Goal: Transaction & Acquisition: Purchase product/service

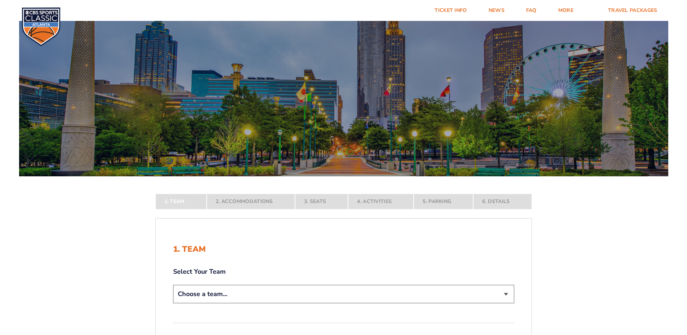
click at [229, 291] on select "Choose a team... [US_STATE] Wildcats [US_STATE] State Buckeyes [US_STATE] Tar H…" at bounding box center [343, 294] width 341 height 18
select select "12956"
click at [173, 303] on select "Choose a team... Kentucky Wildcats Ohio State Buckeyes North Carolina Tar Heels…" at bounding box center [343, 294] width 341 height 18
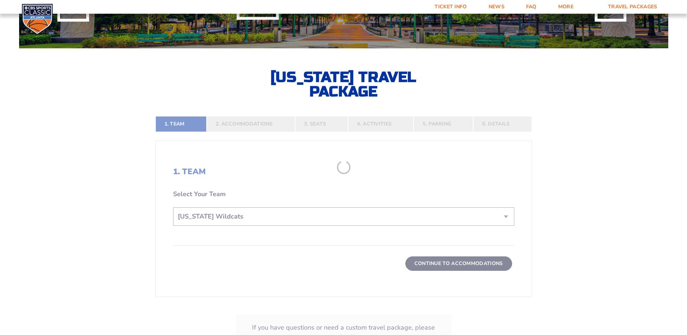
scroll to position [144, 0]
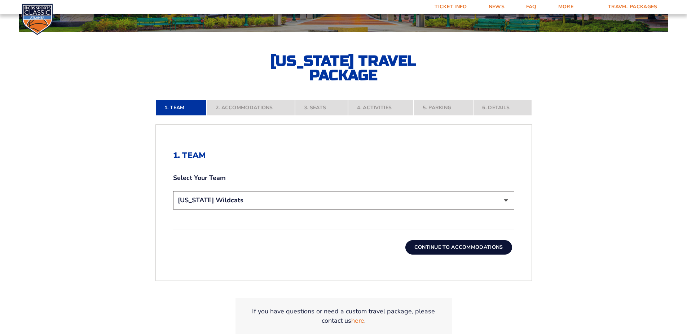
click at [473, 248] on button "Continue To Accommodations" at bounding box center [458, 247] width 107 height 14
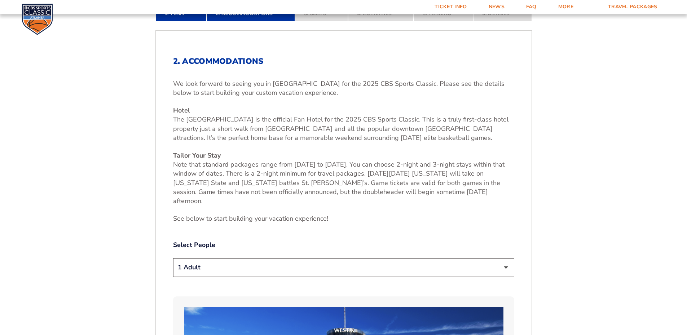
scroll to position [255, 0]
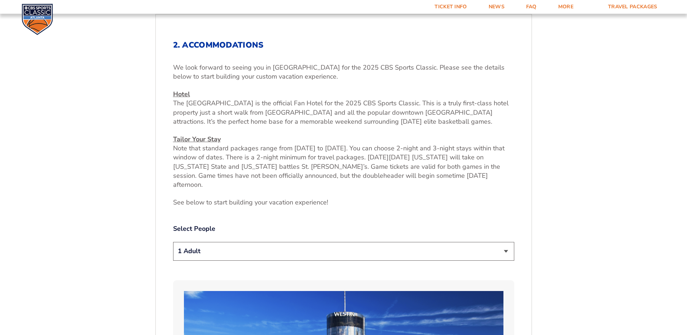
click at [333, 242] on select "1 Adult 2 Adults 3 Adults 4 Adults 2 Adults + 1 Child 2 Adults + 2 Children 2 A…" at bounding box center [343, 251] width 341 height 18
select select "2 Adults + 2 Children"
click at [173, 242] on select "1 Adult 2 Adults 3 Adults 4 Adults 2 Adults + 1 Child 2 Adults + 2 Children 2 A…" at bounding box center [343, 251] width 341 height 18
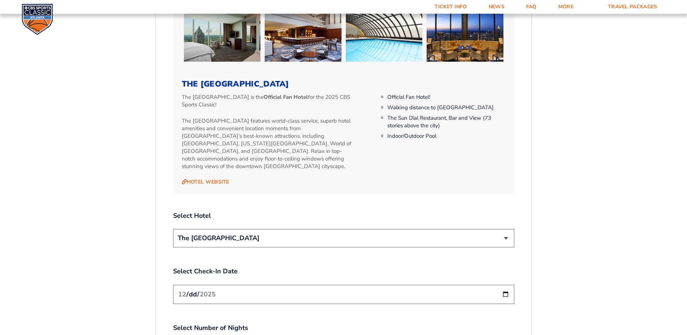
scroll to position [735, 0]
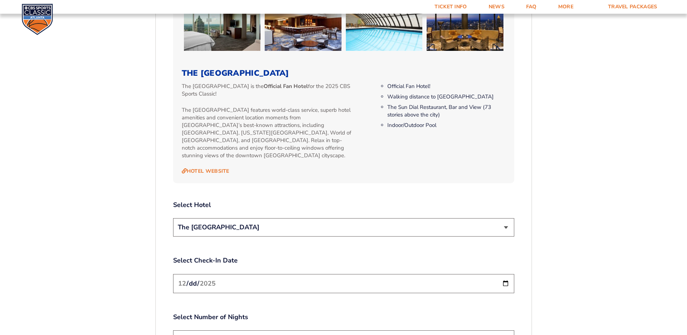
click at [247, 274] on input "2025-12-19" at bounding box center [343, 283] width 341 height 19
click at [504, 274] on input "2025-12-19" at bounding box center [343, 283] width 341 height 19
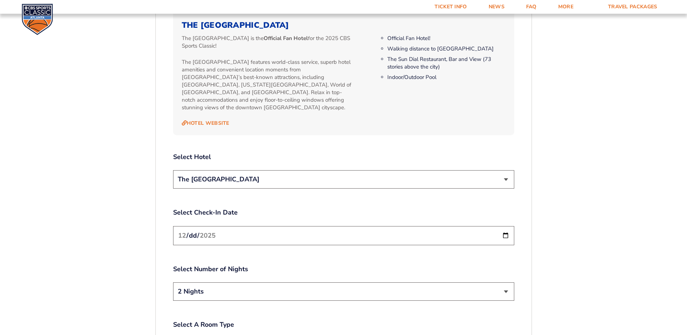
scroll to position [831, 0]
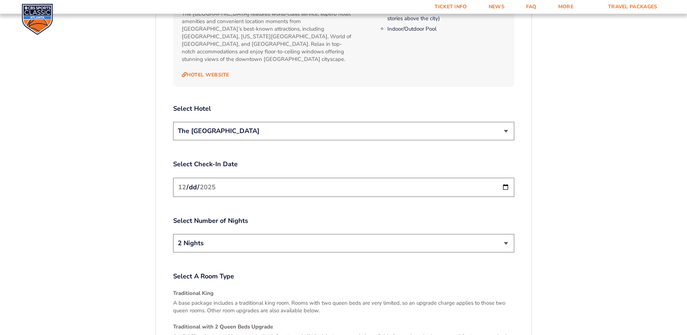
click at [506, 234] on select "2 Nights 3 Nights" at bounding box center [343, 243] width 341 height 18
click at [173, 234] on select "2 Nights 3 Nights" at bounding box center [343, 243] width 341 height 18
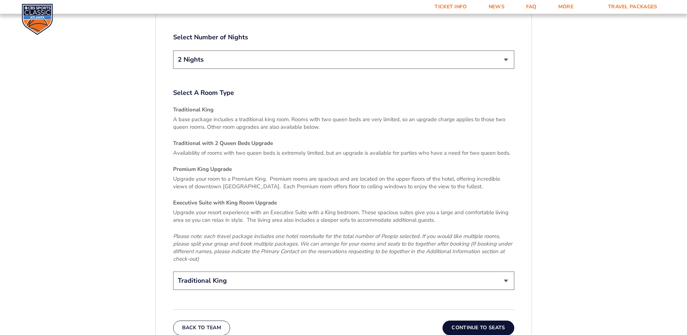
scroll to position [1024, 0]
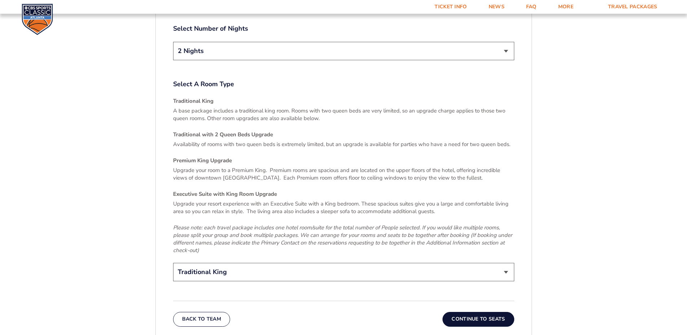
click at [487, 263] on select "Traditional King Traditional with 2 Queen Beds Upgrade (+$95 per night) Premium…" at bounding box center [343, 272] width 341 height 18
select select "Traditional with 2 Queen Beds Upgrade"
click at [173, 263] on select "Traditional King Traditional with 2 Queen Beds Upgrade (+$95 per night) Premium…" at bounding box center [343, 272] width 341 height 18
click at [455, 312] on button "Continue To Seats" at bounding box center [477, 319] width 71 height 14
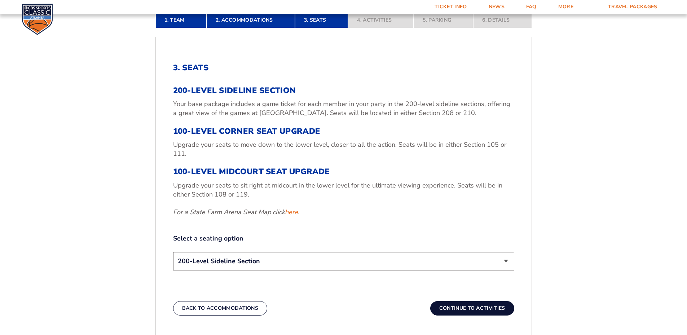
scroll to position [255, 0]
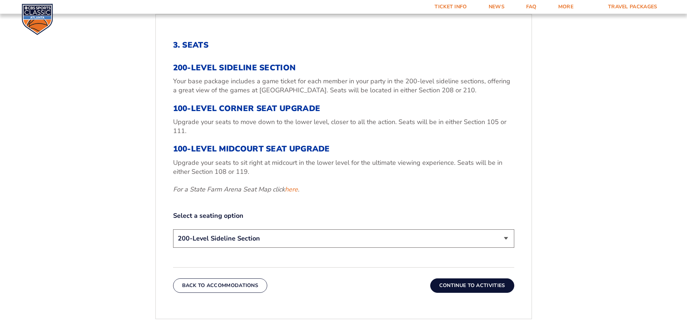
click at [230, 243] on select "200-Level Sideline Section 100-Level Corner Seat Upgrade (+$120 per person) 100…" at bounding box center [343, 238] width 341 height 18
select select "100-Level Corner Seat Upgrade"
click at [173, 229] on select "200-Level Sideline Section 100-Level Corner Seat Upgrade (+$120 per person) 100…" at bounding box center [343, 238] width 341 height 18
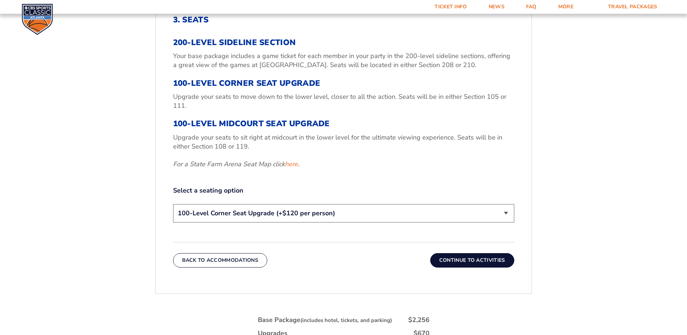
scroll to position [302, 0]
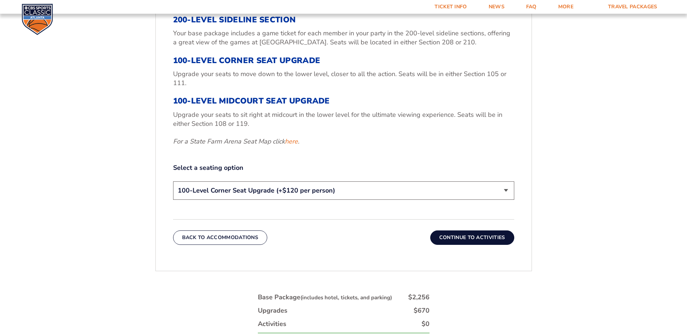
click at [430, 191] on select "200-Level Sideline Section 100-Level Corner Seat Upgrade (+$120 per person) 100…" at bounding box center [343, 190] width 341 height 18
click at [458, 239] on button "Continue To Activities" at bounding box center [472, 237] width 84 height 14
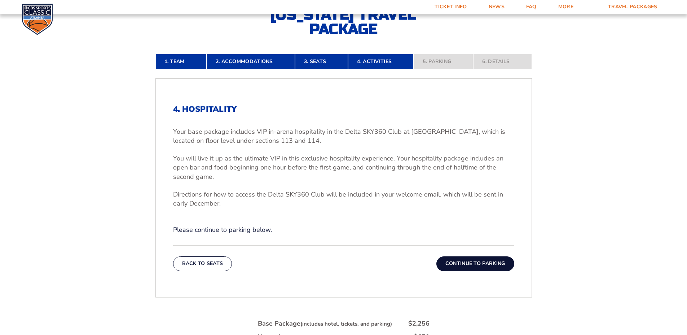
scroll to position [206, 0]
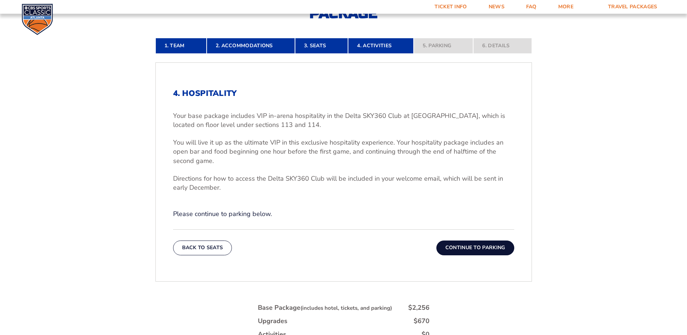
click at [489, 249] on button "Continue To Parking" at bounding box center [475, 247] width 78 height 14
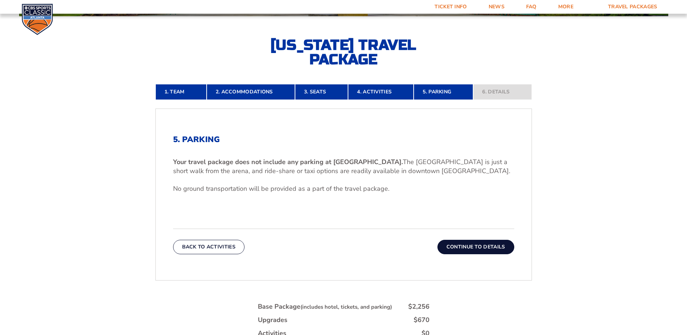
scroll to position [158, 0]
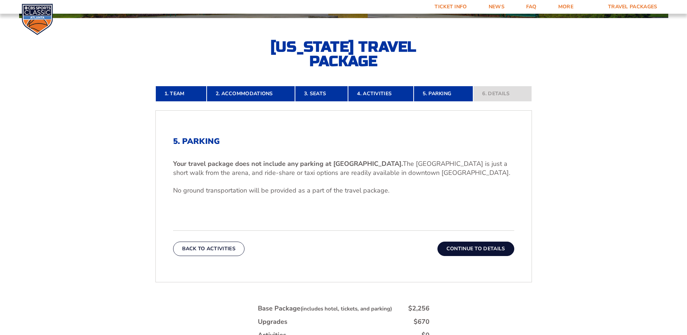
click at [481, 247] on button "Continue To Details" at bounding box center [475, 249] width 77 height 14
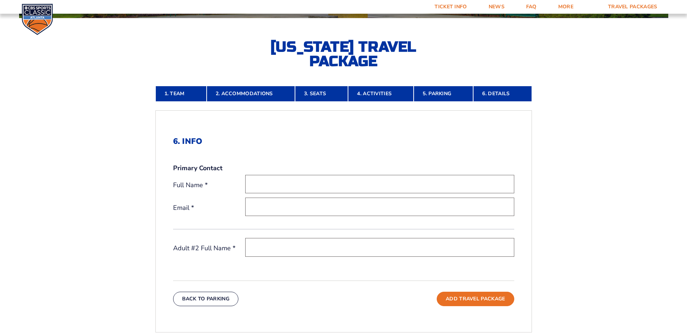
click at [262, 178] on input "text" at bounding box center [379, 184] width 269 height 18
type input "Kim Mattingly"
type input "[EMAIL_ADDRESS][DOMAIN_NAME]"
click at [264, 244] on input "text" at bounding box center [379, 247] width 269 height 18
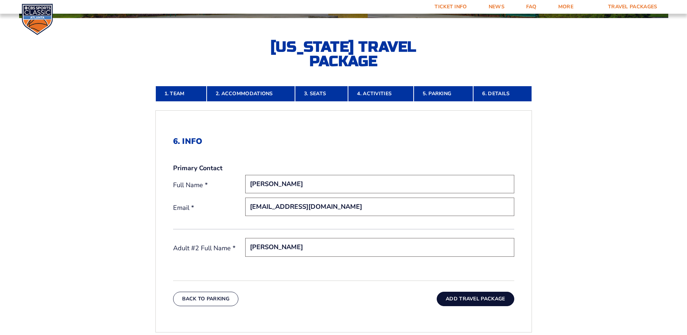
type input "Lance Mattingly"
click at [484, 300] on button "Add Travel Package" at bounding box center [475, 299] width 77 height 14
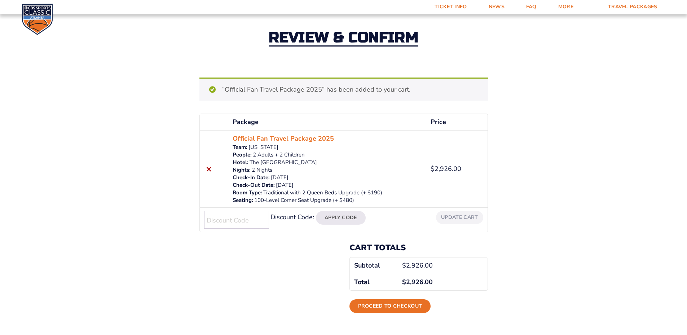
scroll to position [48, 0]
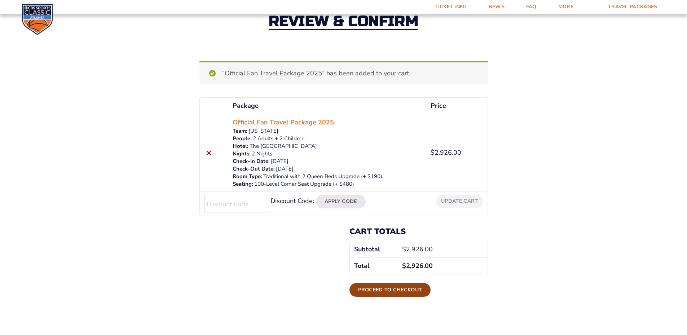
click at [394, 288] on link "Proceed to checkout" at bounding box center [389, 290] width 81 height 14
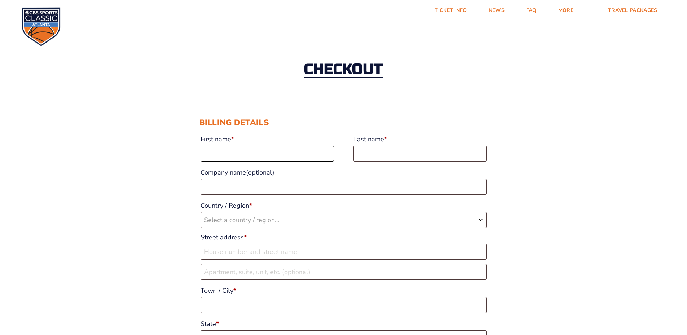
click at [242, 159] on input "First name *" at bounding box center [266, 154] width 133 height 16
type input "[PERSON_NAME]"
click at [250, 222] on span "Select a country / region…" at bounding box center [241, 220] width 75 height 9
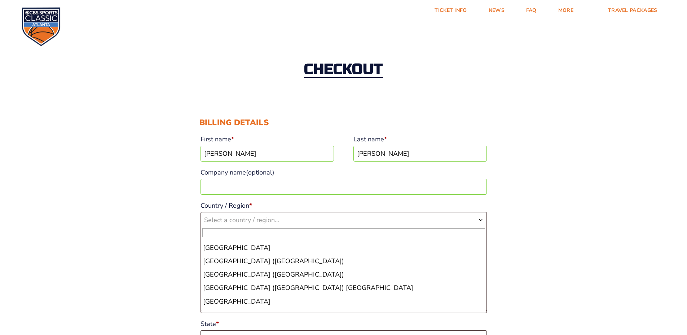
scroll to position [3125, 0]
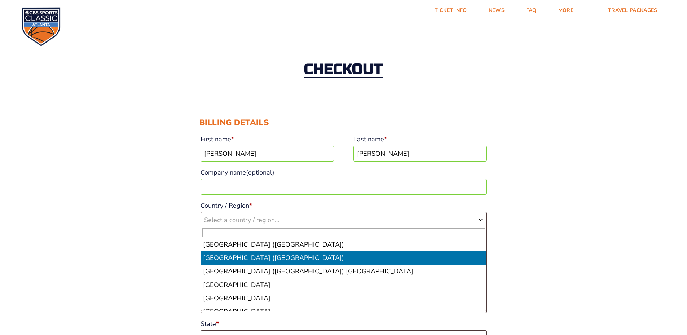
select select "US"
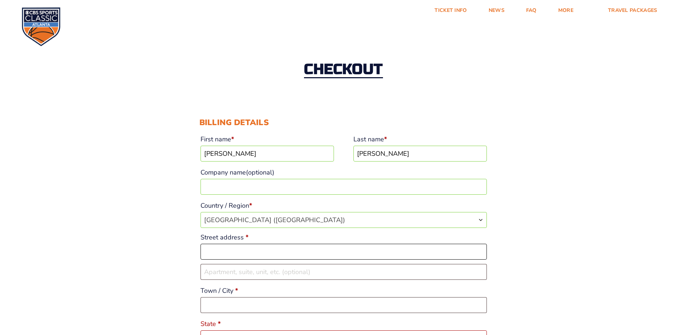
click at [273, 251] on input "Street address *" at bounding box center [343, 252] width 286 height 16
type input "[STREET_ADDRESS]"
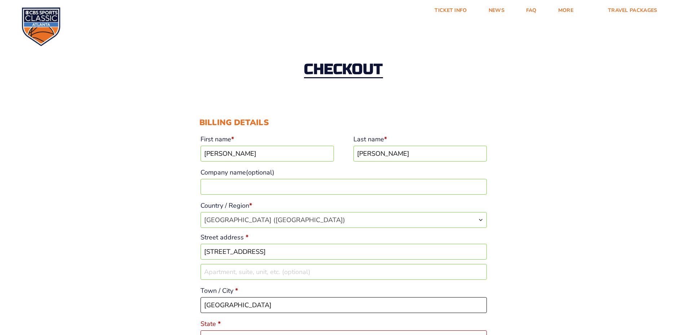
type input "[GEOGRAPHIC_DATA]"
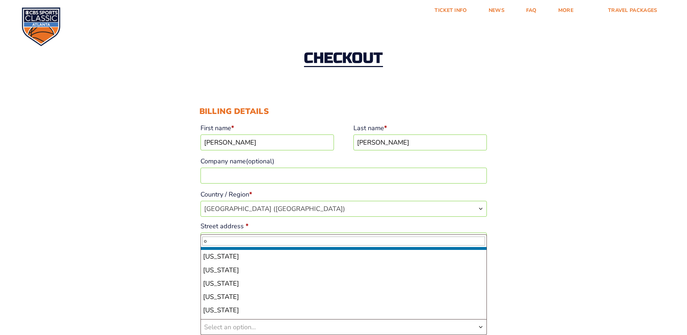
scroll to position [240, 0]
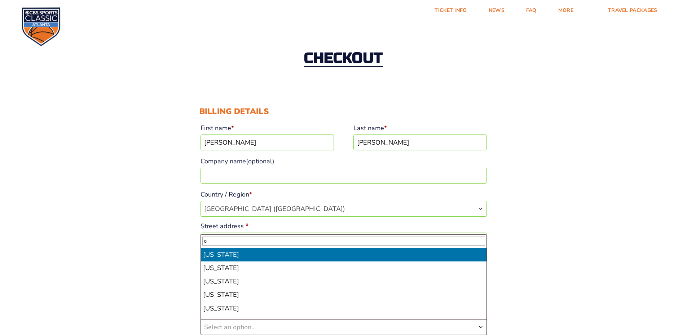
select select "OH"
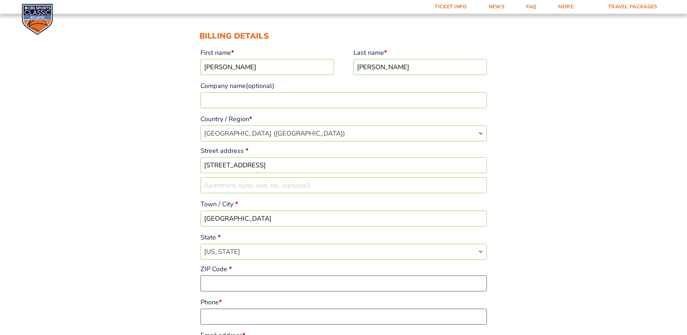
scroll to position [107, 0]
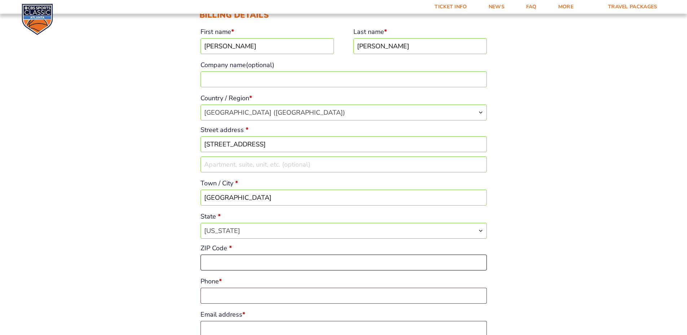
click at [300, 262] on input "ZIP Code *" at bounding box center [343, 263] width 286 height 16
type input "45044"
click at [339, 294] on input "Phone *" at bounding box center [343, 296] width 286 height 16
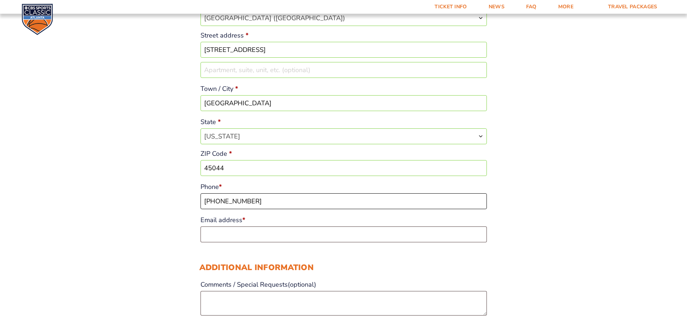
scroll to position [203, 0]
type input "[PHONE_NUMBER]"
click at [257, 231] on input "Email address *" at bounding box center [343, 233] width 286 height 16
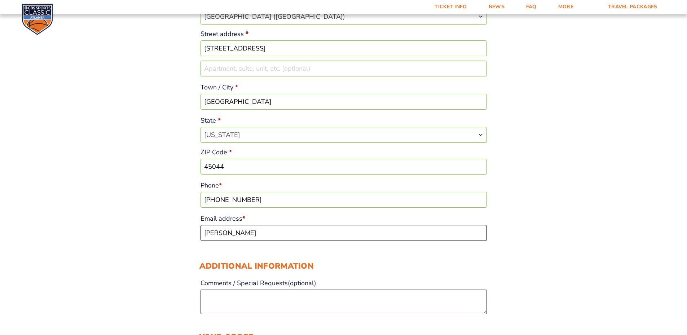
type input "[EMAIL_ADDRESS][DOMAIN_NAME]"
type input "false"
click at [652, 186] on div "Checkout Discount Code: Apply Code Billing details First name * [PERSON_NAME] L…" at bounding box center [343, 300] width 687 height 944
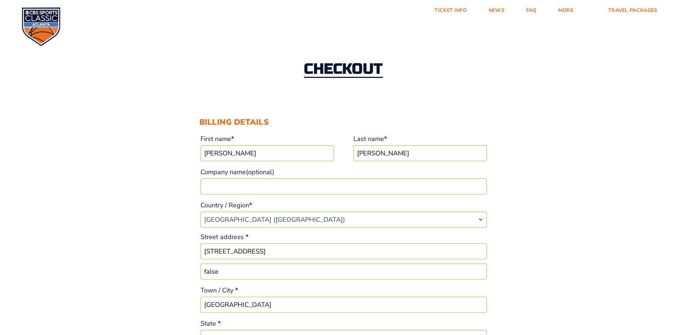
scroll to position [0, 0]
drag, startPoint x: 225, startPoint y: 154, endPoint x: 81, endPoint y: 160, distance: 143.6
type input "[PERSON_NAME]"
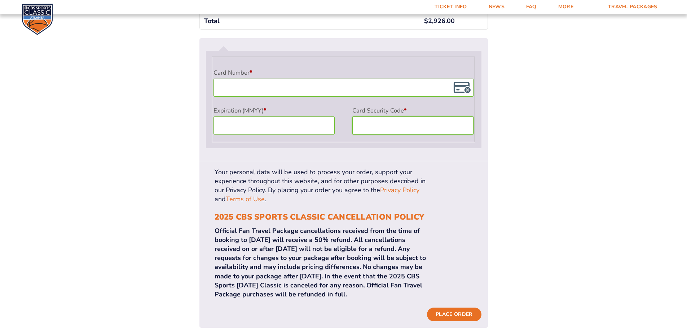
scroll to position [625, 0]
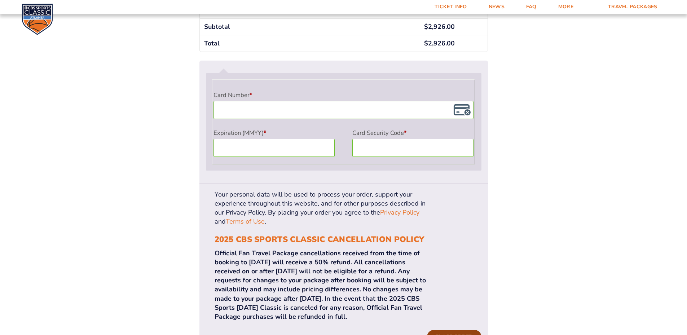
click at [452, 330] on button "Place order" at bounding box center [454, 337] width 54 height 14
